Goal: Feedback & Contribution: Contribute content

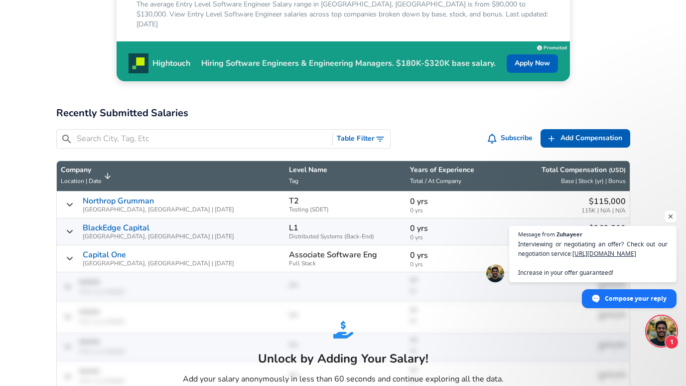
scroll to position [266, 0]
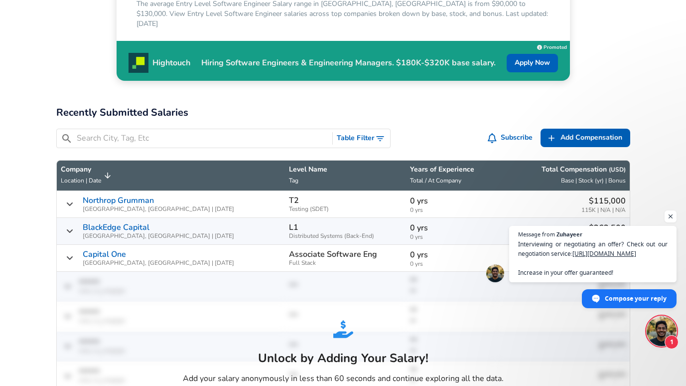
click at [104, 171] on icon "Salary Submissions" at bounding box center [107, 175] width 9 height 9
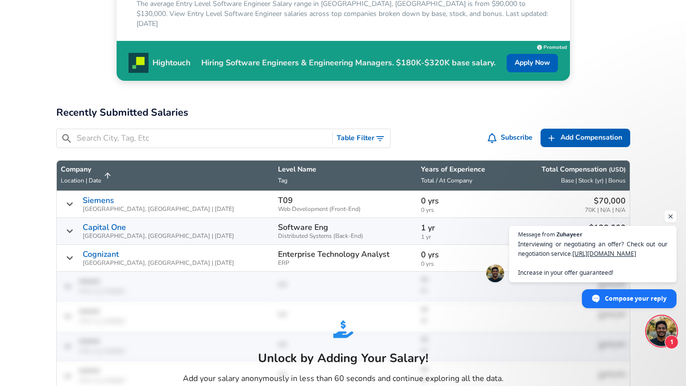
click at [103, 171] on icon "Salary Submissions" at bounding box center [107, 175] width 9 height 9
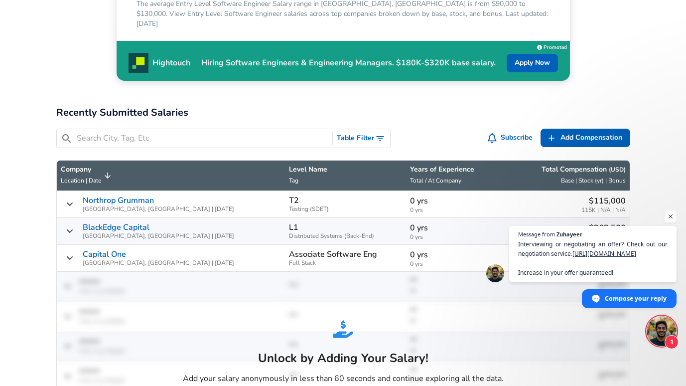
click at [103, 171] on icon "Salary Submissions" at bounding box center [107, 175] width 9 height 9
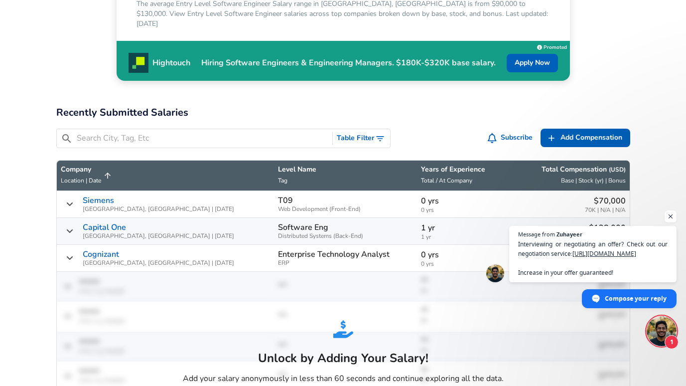
click at [103, 171] on icon "Salary Submissions" at bounding box center [107, 175] width 9 height 9
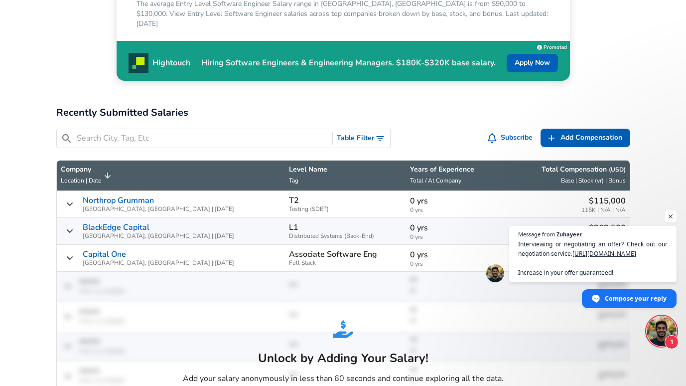
click at [103, 171] on icon "Salary Submissions" at bounding box center [107, 175] width 9 height 9
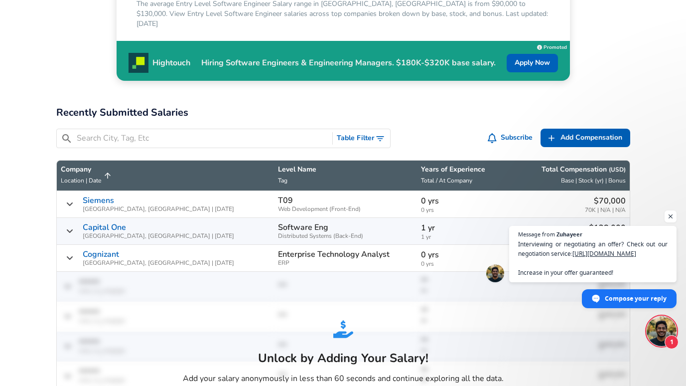
click at [103, 171] on icon "Salary Submissions" at bounding box center [107, 175] width 9 height 9
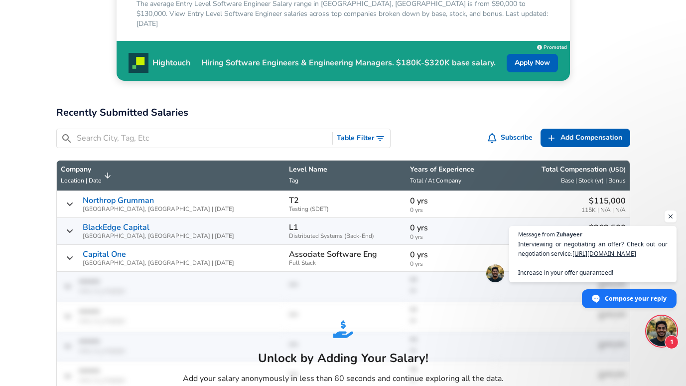
click at [103, 171] on icon "Salary Submissions" at bounding box center [107, 175] width 9 height 9
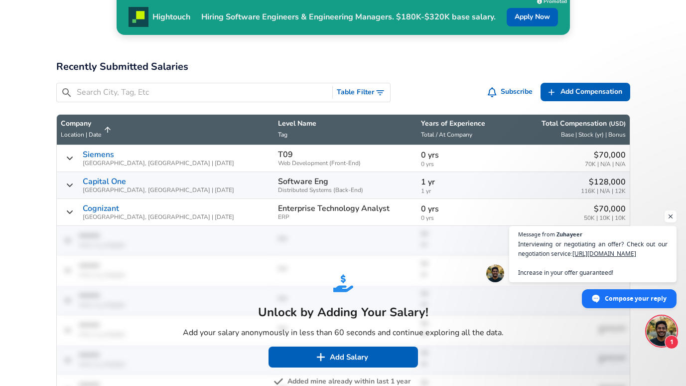
scroll to position [312, 0]
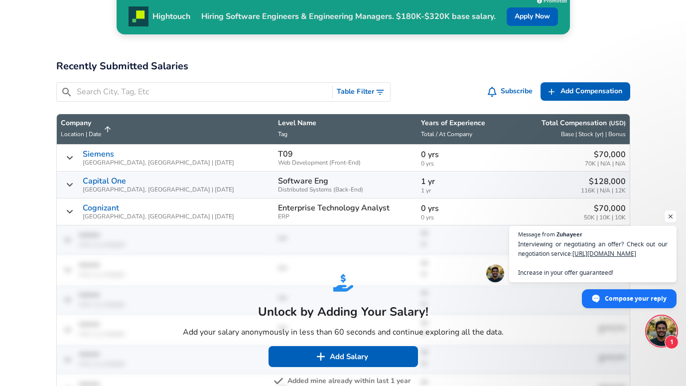
click at [103, 125] on icon "Salary Submissions" at bounding box center [107, 129] width 9 height 9
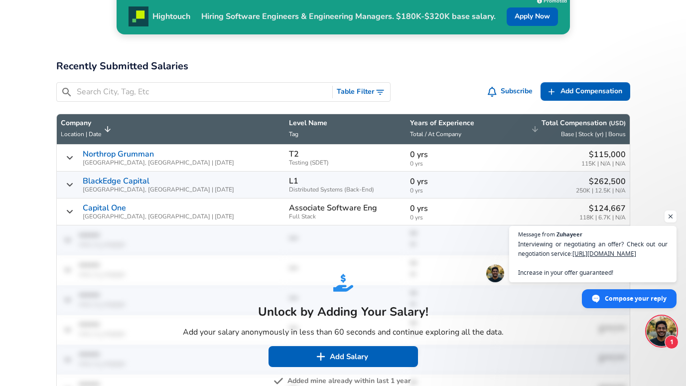
click at [610, 130] on span "Base | Stock (yr) | Bonus" at bounding box center [593, 134] width 65 height 8
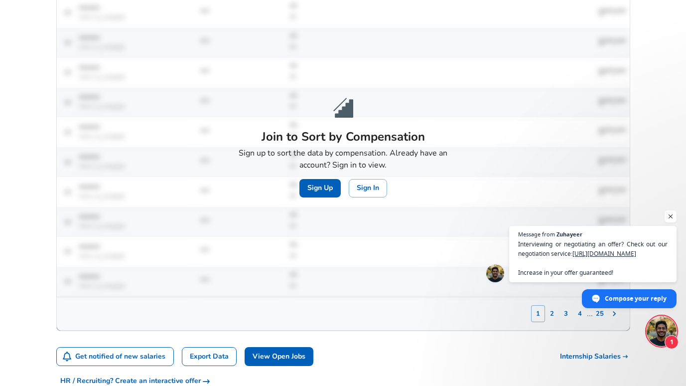
scroll to position [458, 0]
click at [315, 179] on button "Sign Up" at bounding box center [320, 188] width 41 height 18
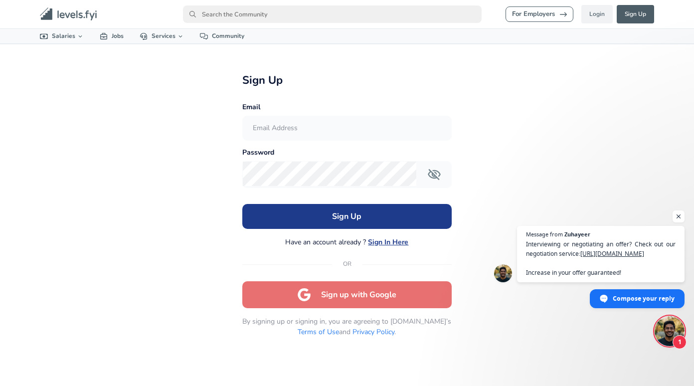
click at [354, 291] on button "Sign up with Google" at bounding box center [346, 294] width 209 height 27
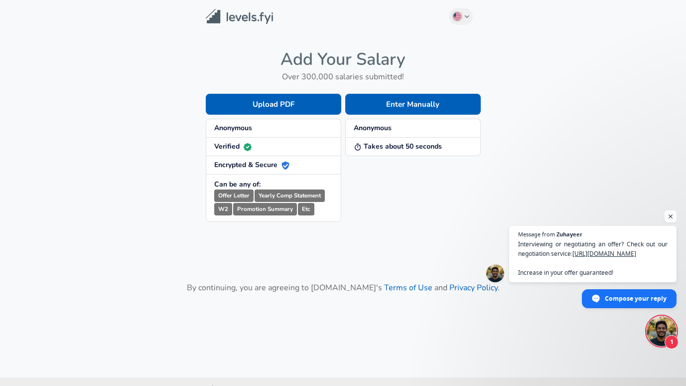
click at [285, 129] on span "Anonymous" at bounding box center [273, 128] width 119 height 10
click at [412, 100] on button "Enter Manually" at bounding box center [413, 104] width 136 height 21
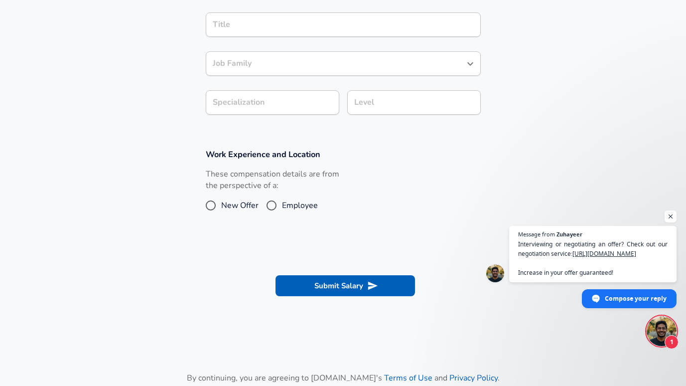
scroll to position [244, 0]
click at [323, 296] on section "Submit Salary" at bounding box center [343, 283] width 686 height 56
click at [336, 284] on button "Submit Salary" at bounding box center [346, 284] width 140 height 21
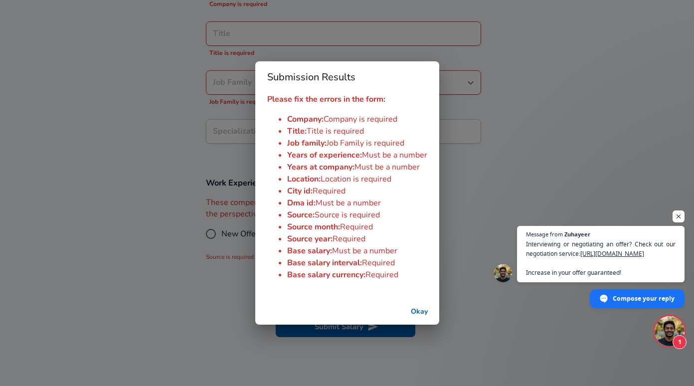
click at [420, 251] on li "Base salary : Must be a number" at bounding box center [357, 251] width 140 height 12
click at [411, 315] on button "Okay" at bounding box center [419, 312] width 32 height 18
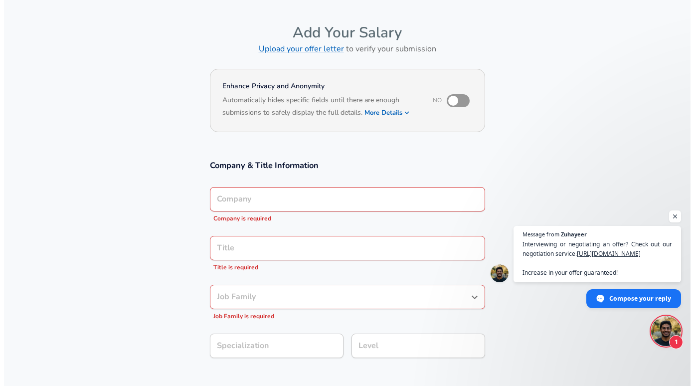
scroll to position [0, 0]
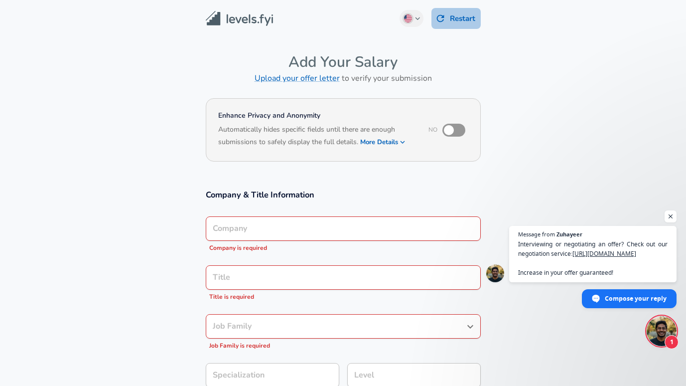
click at [457, 15] on button "Restart" at bounding box center [456, 18] width 49 height 21
